Goal: Task Accomplishment & Management: Complete application form

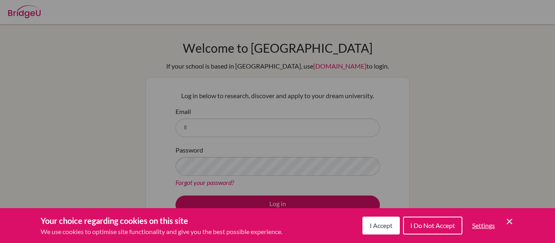
click at [466, 132] on div "Cookie Preferences" at bounding box center [277, 121] width 555 height 243
click at [513, 219] on icon "Cookie Control Close Icon" at bounding box center [510, 222] width 10 height 10
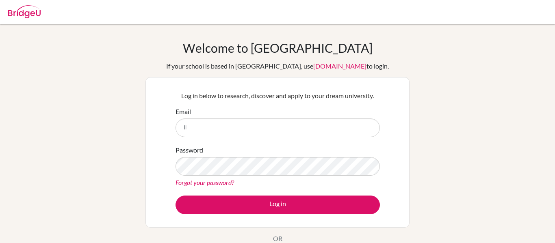
click at [509, 221] on div "Welcome to [GEOGRAPHIC_DATA] If your school is based in [GEOGRAPHIC_DATA], use …" at bounding box center [277, 174] width 555 height 266
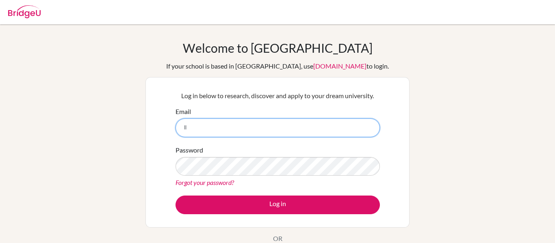
click at [337, 129] on input "ll" at bounding box center [278, 128] width 204 height 19
type input "[EMAIL_ADDRESS][DOMAIN_NAME]"
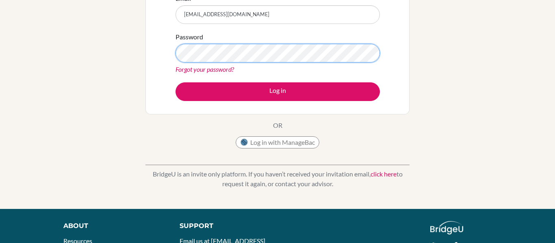
scroll to position [114, 0]
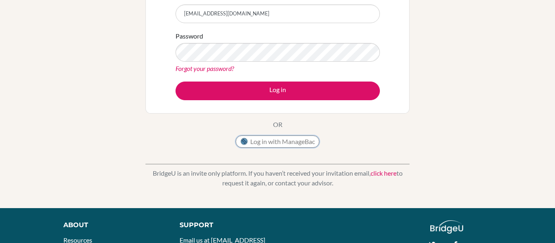
drag, startPoint x: 307, startPoint y: 146, endPoint x: 382, endPoint y: 137, distance: 74.8
click at [382, 137] on div "Welcome to [GEOGRAPHIC_DATA] If your school is based in [GEOGRAPHIC_DATA], use …" at bounding box center [278, 39] width 264 height 226
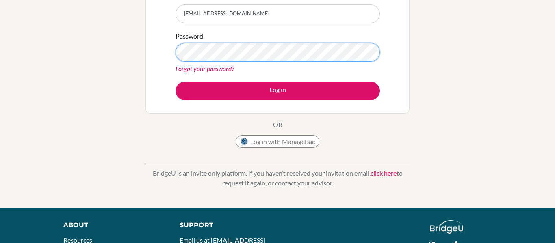
click at [176, 82] on button "Log in" at bounding box center [278, 91] width 204 height 19
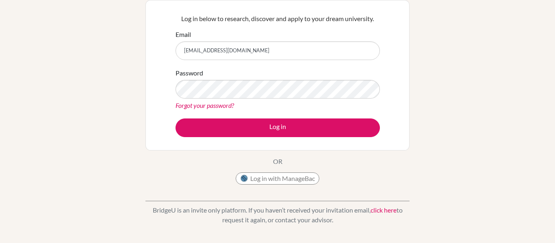
scroll to position [78, 0]
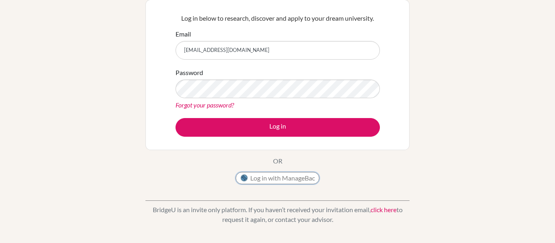
click at [262, 180] on button "Log in with ManageBac" at bounding box center [278, 178] width 84 height 12
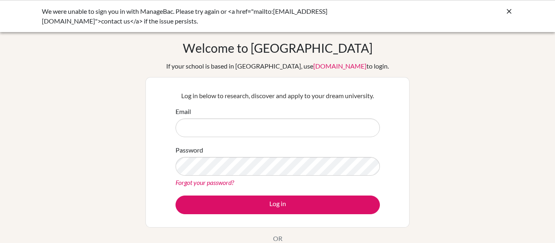
click at [269, 132] on input "Email" at bounding box center [278, 128] width 204 height 19
type input "[EMAIL_ADDRESS][DOMAIN_NAME]"
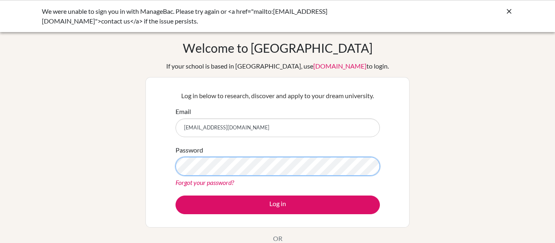
click at [176, 196] on button "Log in" at bounding box center [278, 205] width 204 height 19
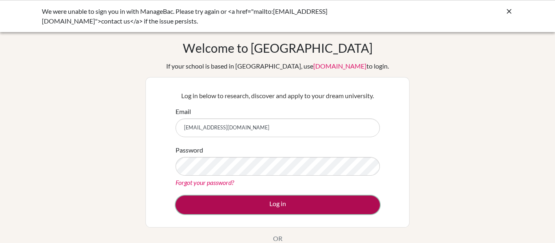
click at [249, 204] on button "Log in" at bounding box center [278, 205] width 204 height 19
